Goal: Communication & Community: Connect with others

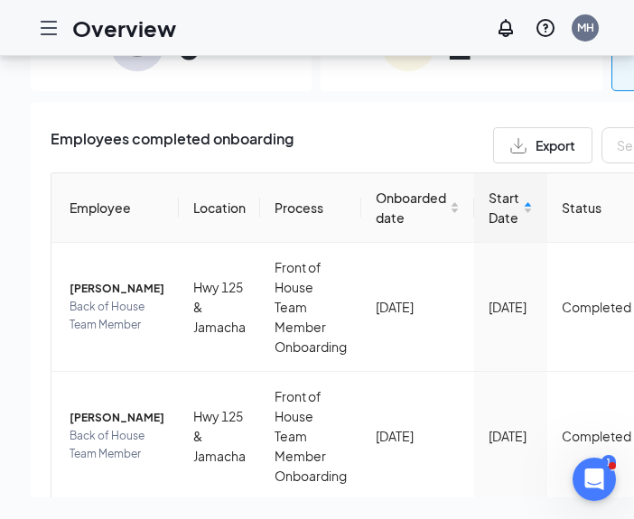
scroll to position [383, 0]
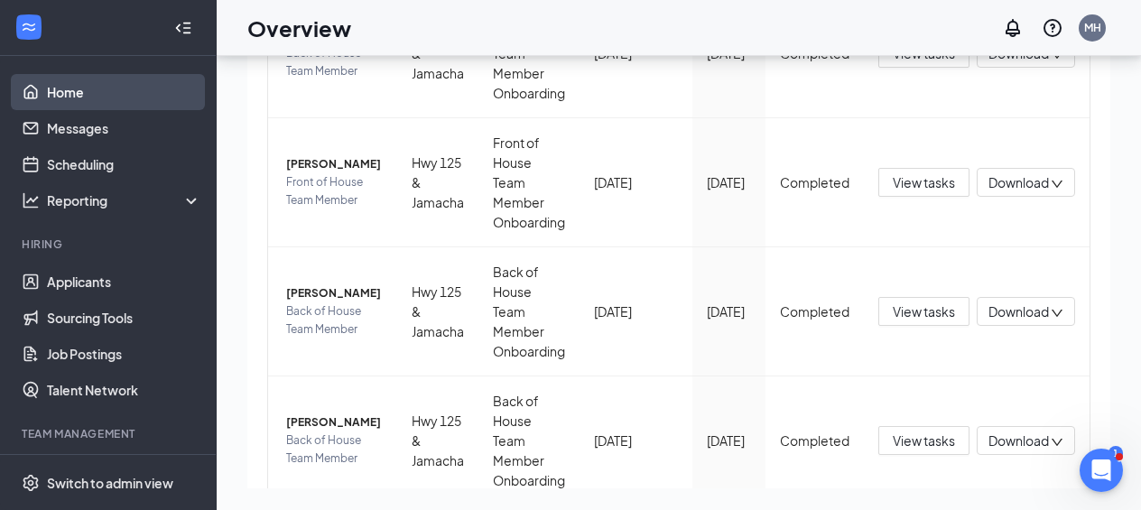
click at [65, 97] on link "Home" at bounding box center [124, 92] width 154 height 36
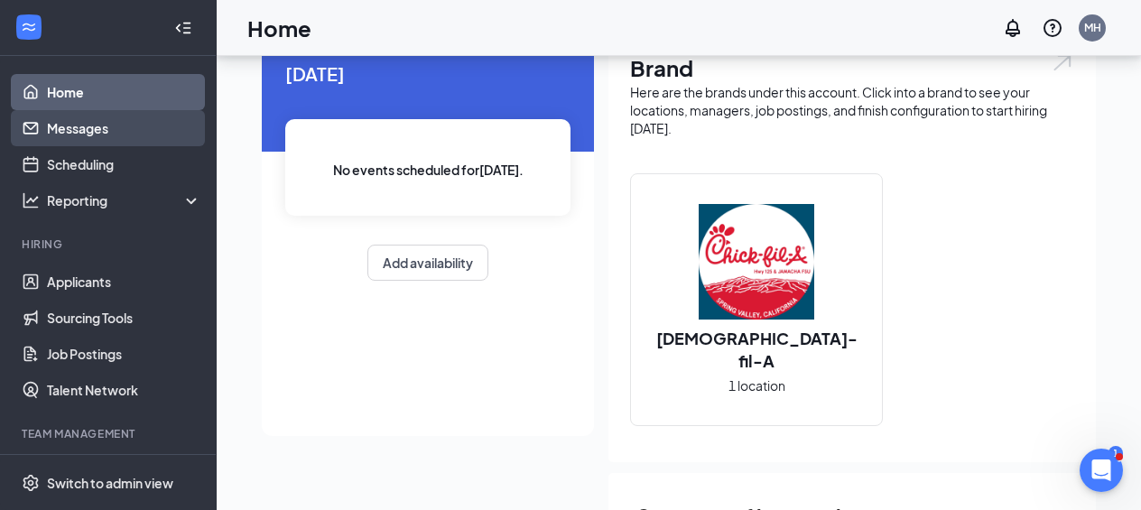
click at [93, 132] on link "Messages" at bounding box center [124, 128] width 154 height 36
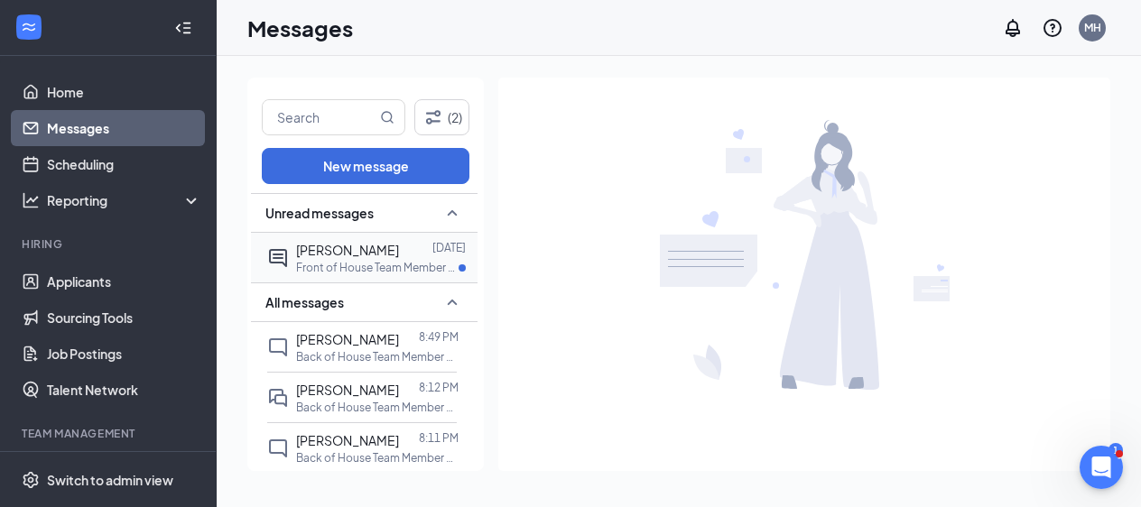
click at [371, 251] on span "[PERSON_NAME]" at bounding box center [347, 250] width 103 height 16
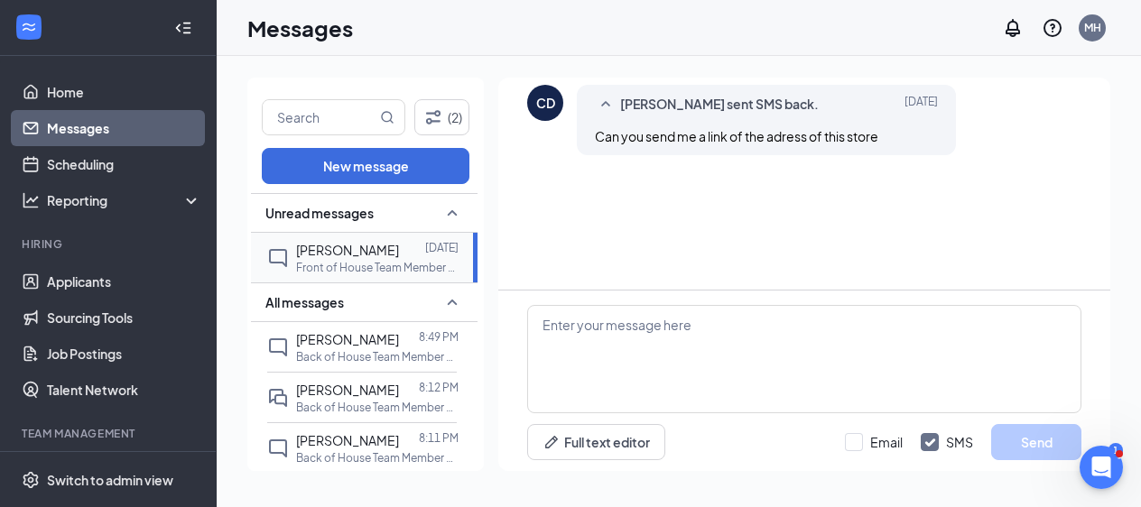
scroll to position [153, 0]
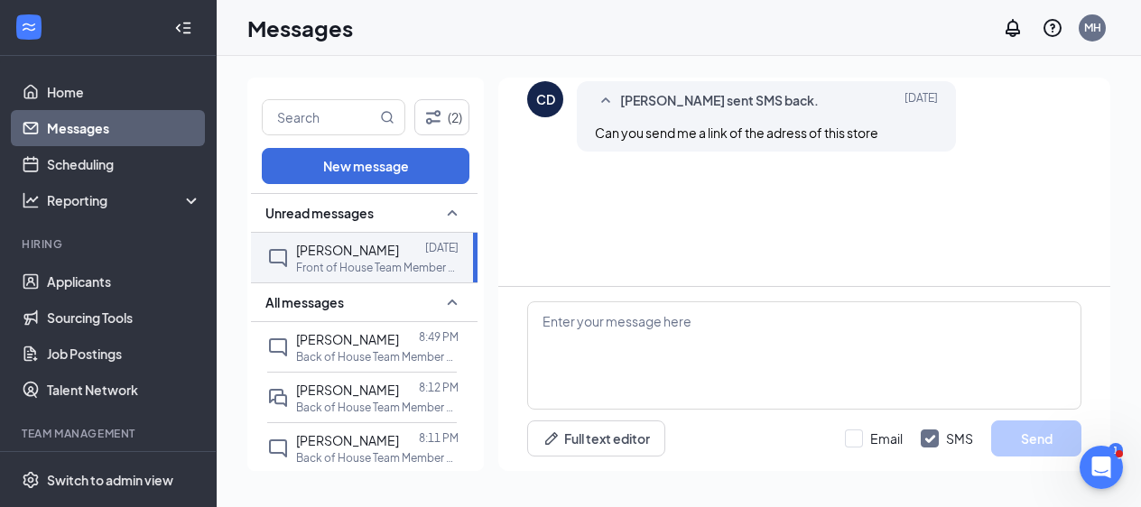
click at [606, 104] on icon "SmallChevronUp" at bounding box center [606, 101] width 22 height 22
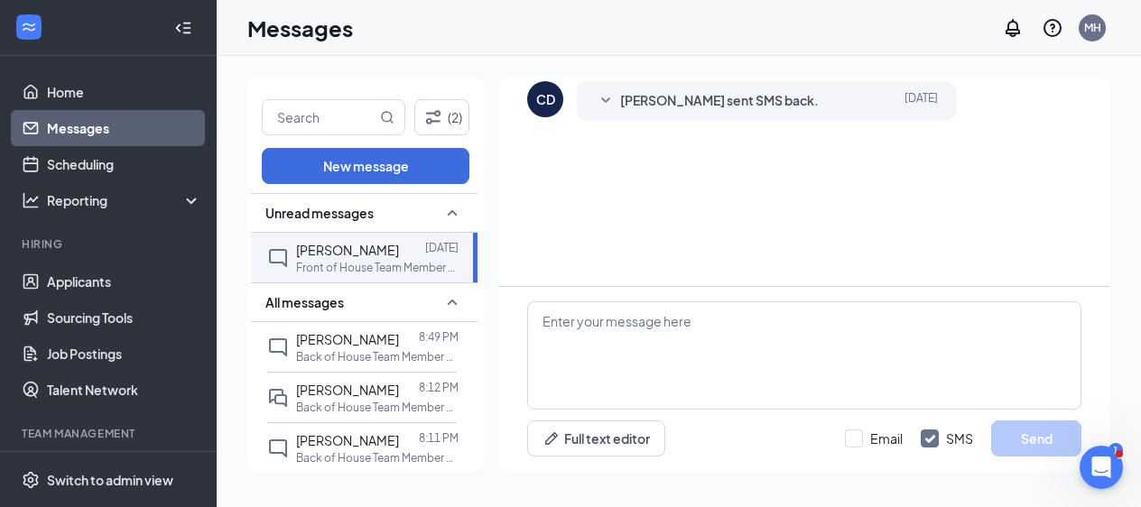
click at [607, 103] on icon "SmallChevronDown" at bounding box center [606, 101] width 22 height 22
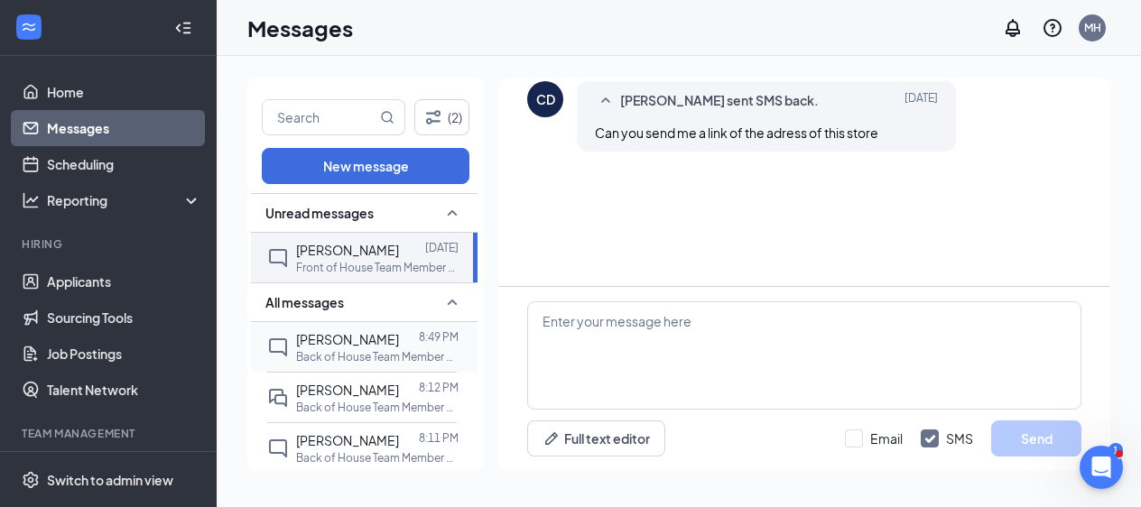
click at [346, 342] on span "[PERSON_NAME]" at bounding box center [347, 339] width 103 height 16
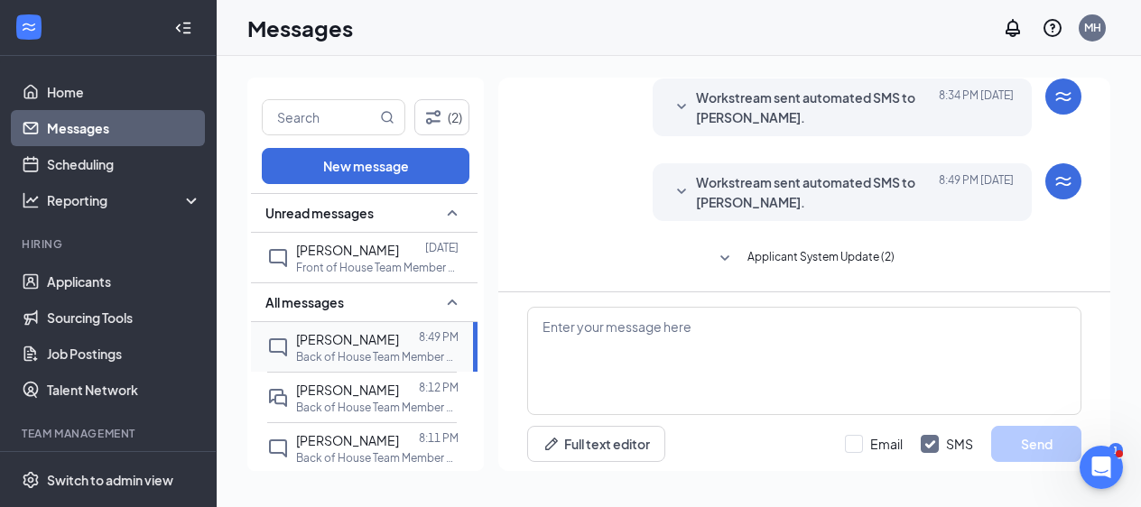
scroll to position [153, 0]
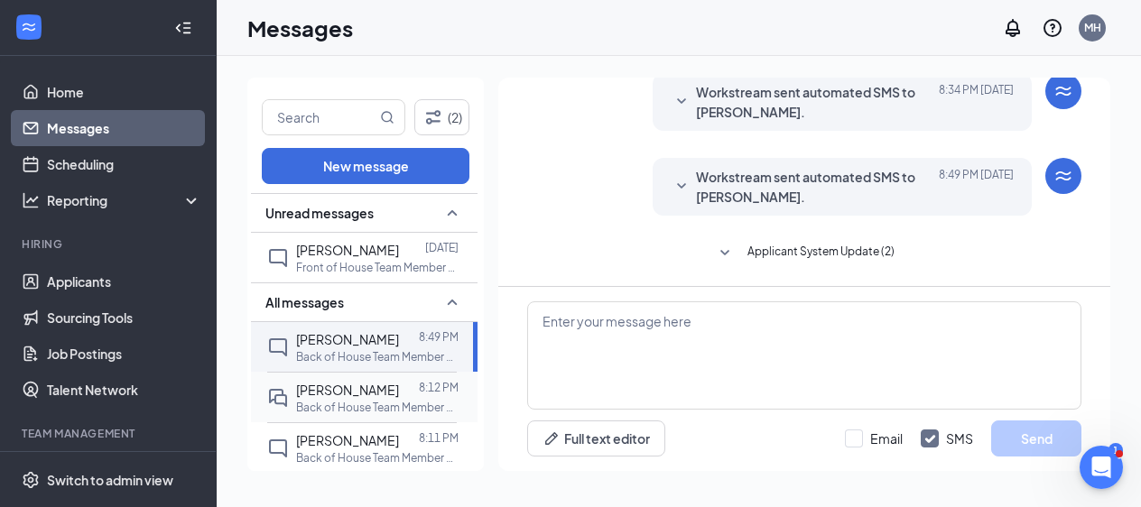
click at [361, 400] on p "Back of House Team Member at Hwy 125 & Jamacha" at bounding box center [377, 407] width 162 height 15
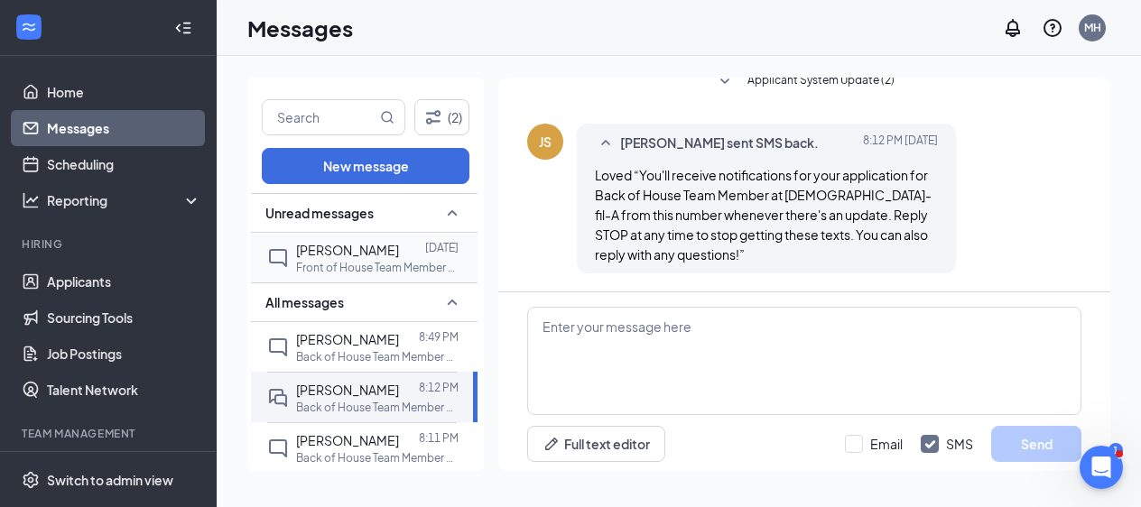
scroll to position [153, 0]
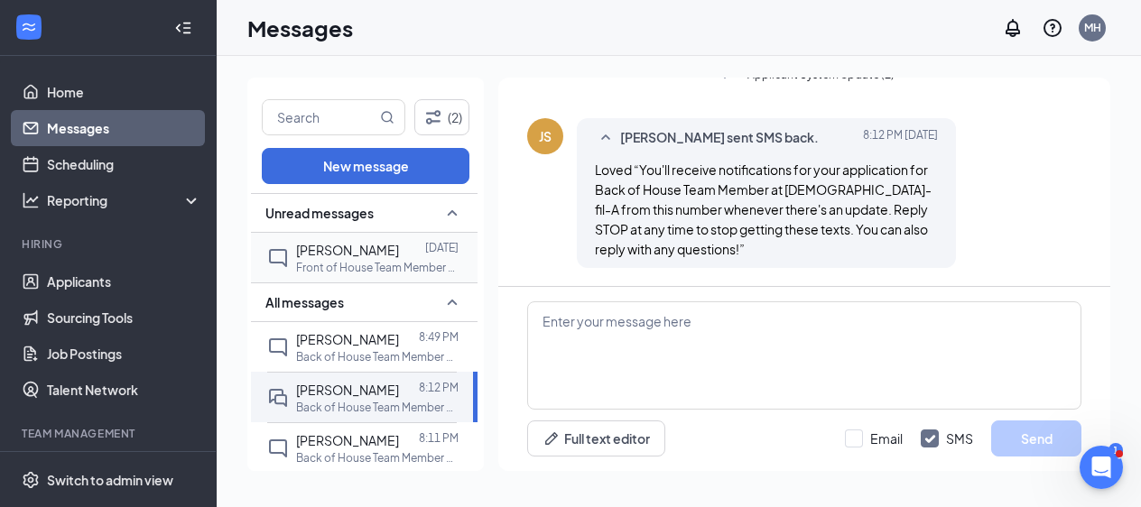
click at [347, 258] on div "[PERSON_NAME] [DATE] Front of House Team Member at Hwy 125 & Jamacha" at bounding box center [377, 257] width 162 height 35
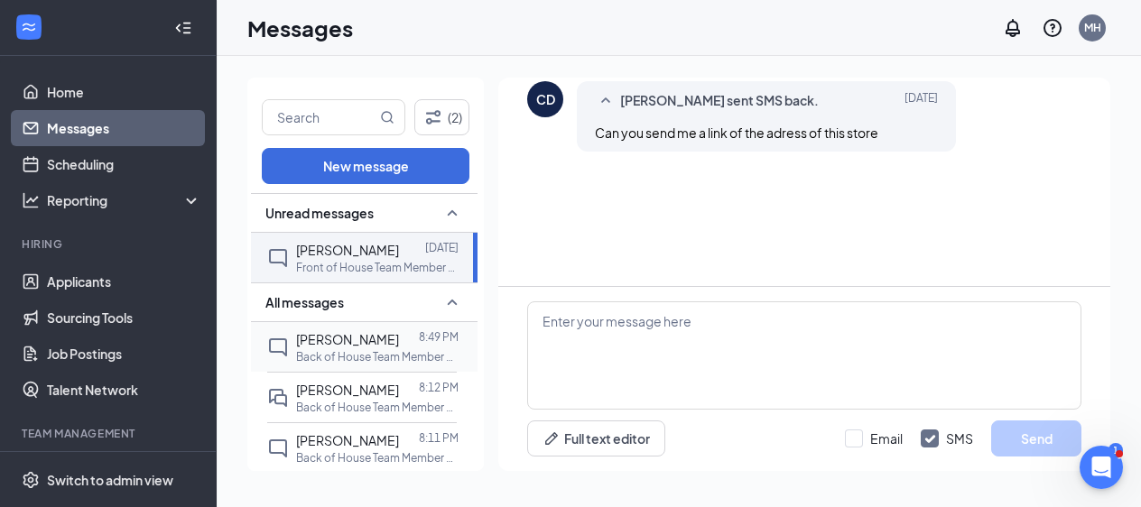
click at [325, 356] on p "Back of House Team Member at Hwy 125 & Jamacha" at bounding box center [377, 356] width 162 height 15
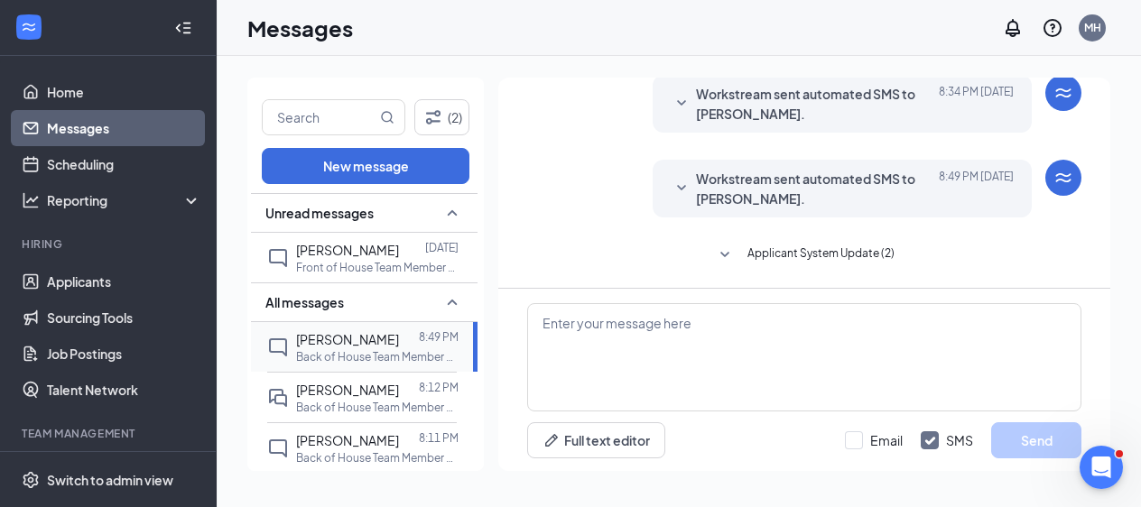
scroll to position [153, 0]
